Goal: Ask a question

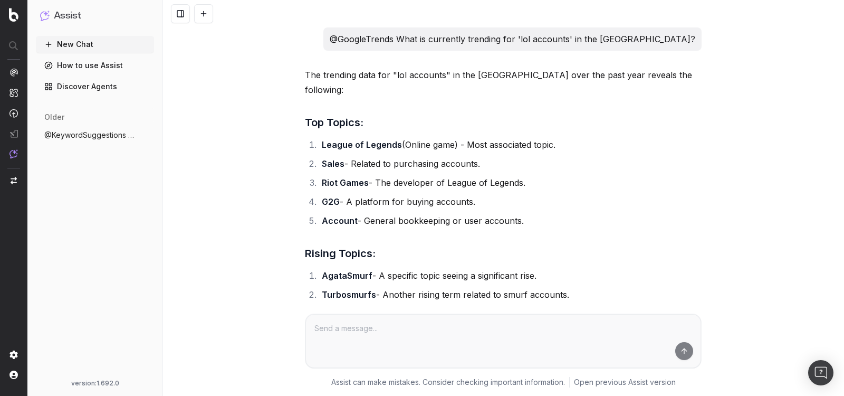
scroll to position [598, 0]
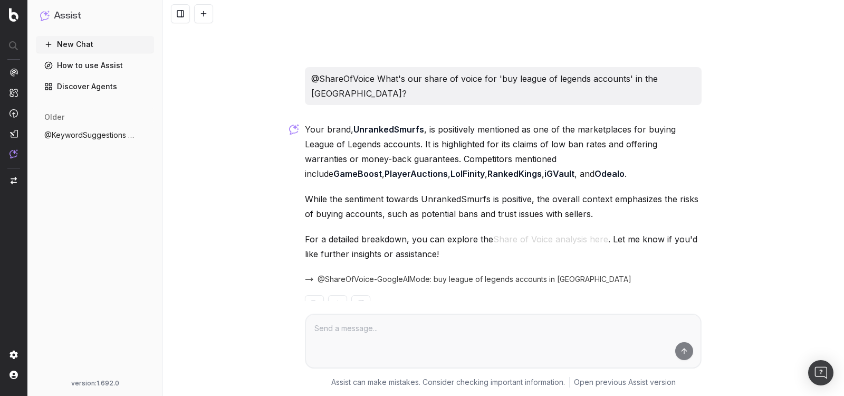
click at [101, 48] on button "New Chat" at bounding box center [95, 44] width 118 height 17
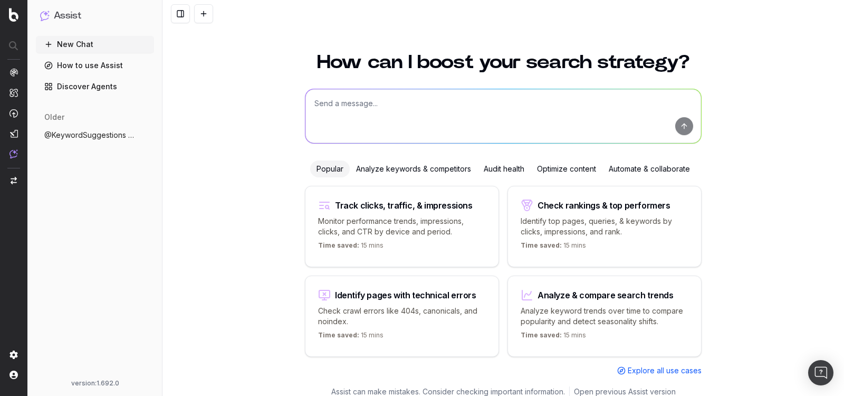
click at [355, 111] on textarea at bounding box center [503, 116] width 396 height 54
click at [677, 371] on span "Explore all use cases" at bounding box center [665, 370] width 74 height 11
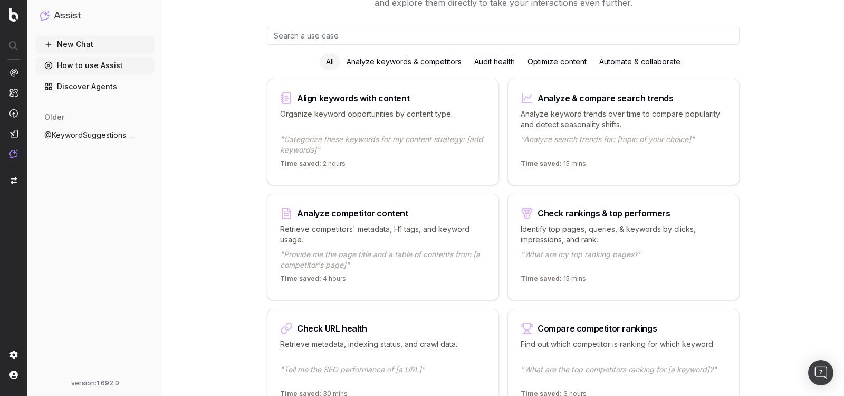
scroll to position [85, 0]
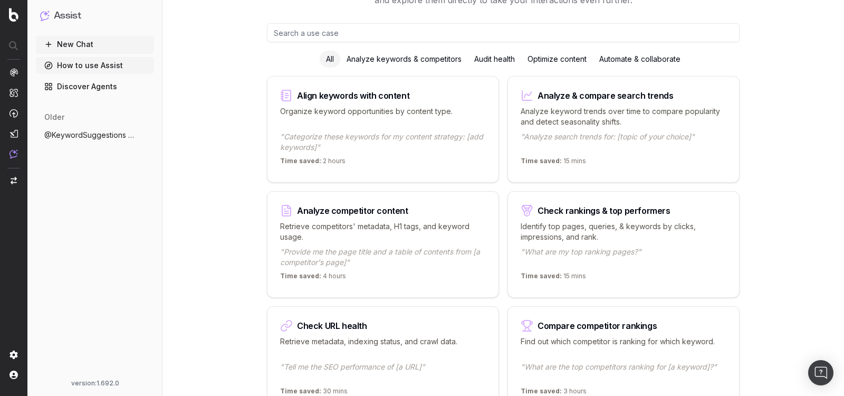
click at [604, 252] on p ""What are my top ranking pages?"" at bounding box center [624, 256] width 206 height 21
